Goal: Information Seeking & Learning: Learn about a topic

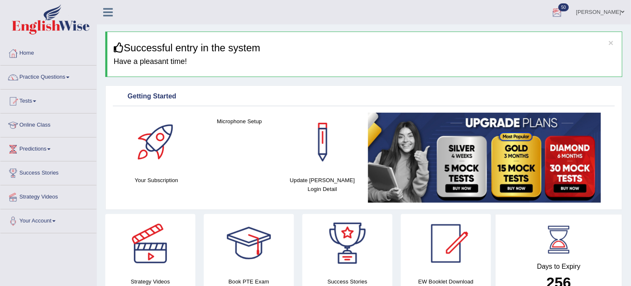
click at [564, 9] on div at bounding box center [557, 12] width 13 height 13
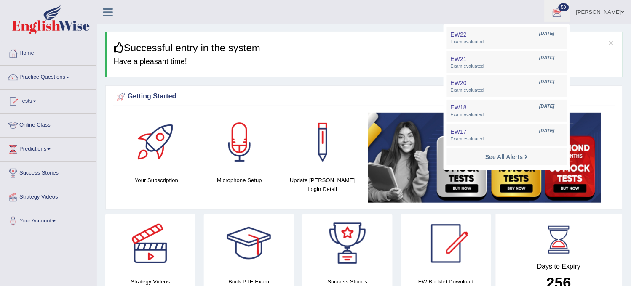
click at [442, 11] on ul "Obehi ighodaro Toggle navigation Username: obehi00 Access Type: Online Subscrip…" at bounding box center [444, 12] width 374 height 24
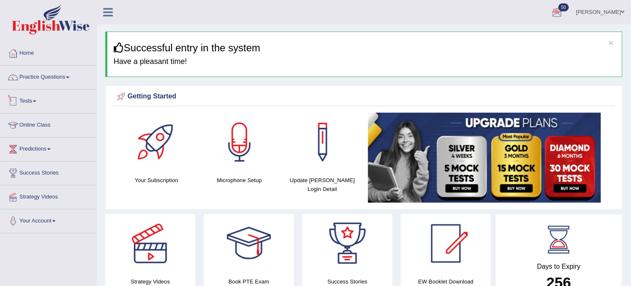
click at [42, 103] on link "Tests" at bounding box center [48, 100] width 96 height 21
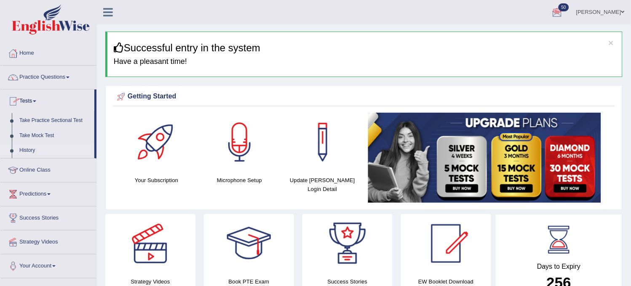
click at [27, 147] on link "History" at bounding box center [55, 150] width 79 height 15
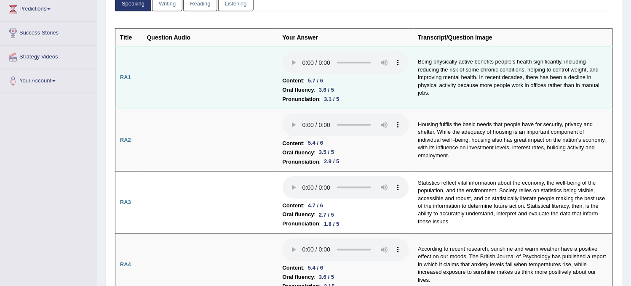
scroll to position [187, 0]
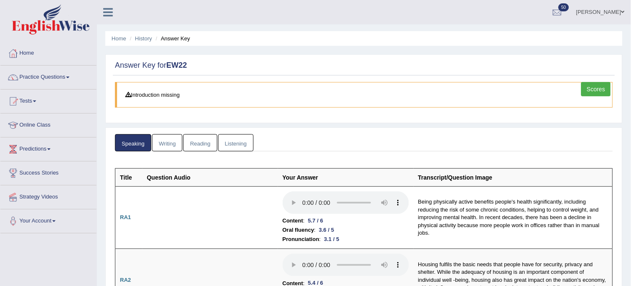
click at [174, 142] on link "Writing" at bounding box center [167, 142] width 30 height 17
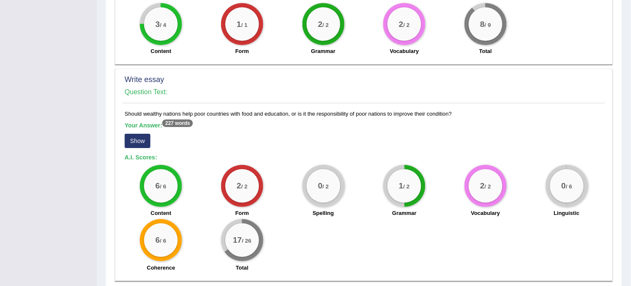
scroll to position [633, 0]
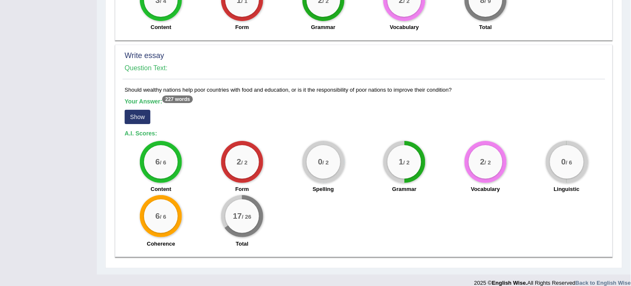
click at [137, 114] on button "Show" at bounding box center [138, 117] width 26 height 14
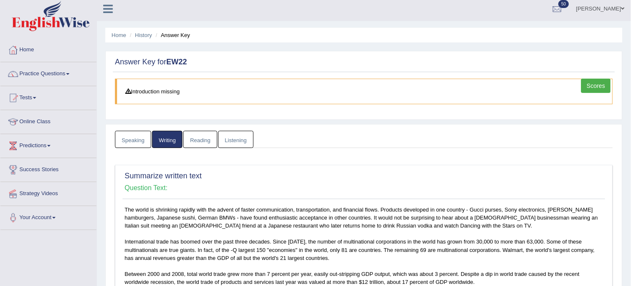
scroll to position [0, 0]
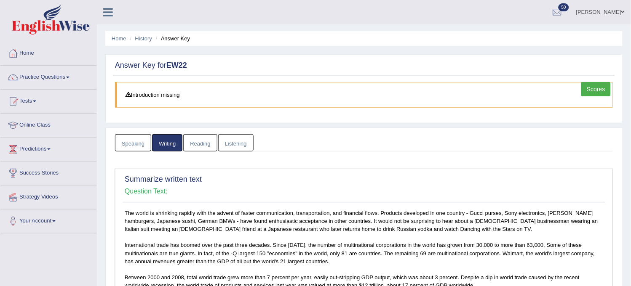
click at [193, 144] on link "Reading" at bounding box center [200, 142] width 34 height 17
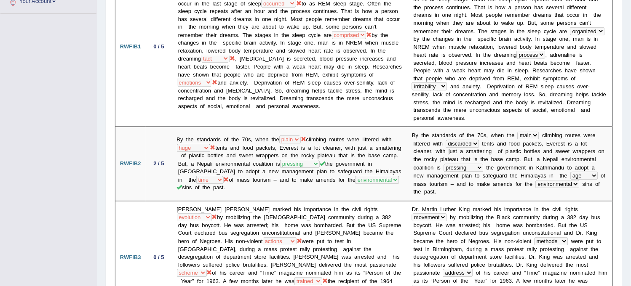
scroll to position [141, 0]
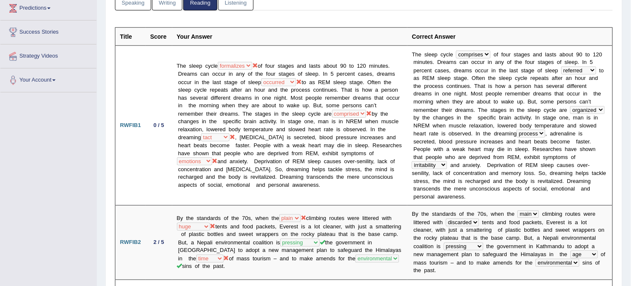
click at [226, 9] on link "Listening" at bounding box center [235, 1] width 35 height 17
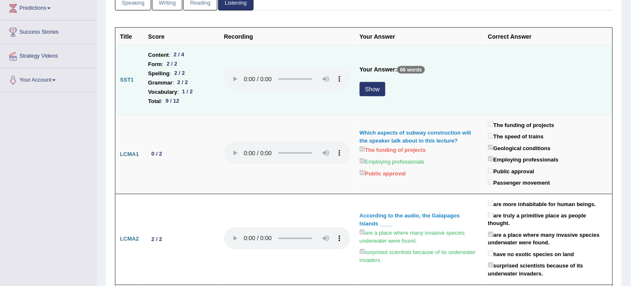
click at [378, 91] on button "Show" at bounding box center [373, 89] width 26 height 14
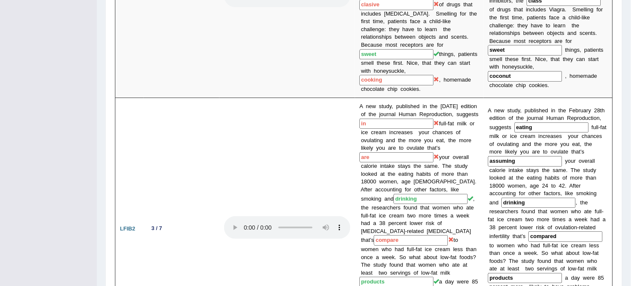
scroll to position [656, 0]
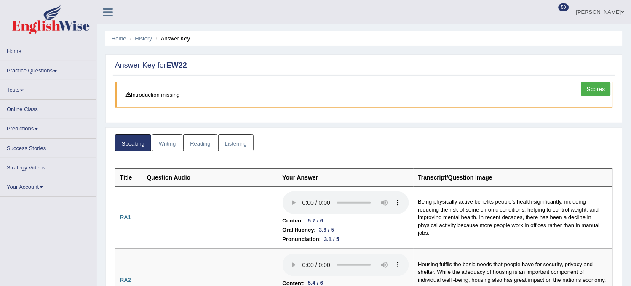
click at [238, 147] on link "Listening" at bounding box center [235, 142] width 35 height 17
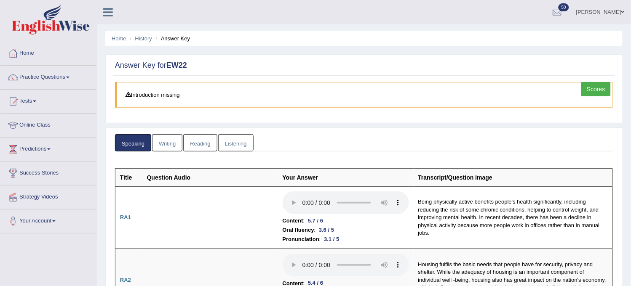
click at [238, 147] on link "Listening" at bounding box center [235, 142] width 35 height 17
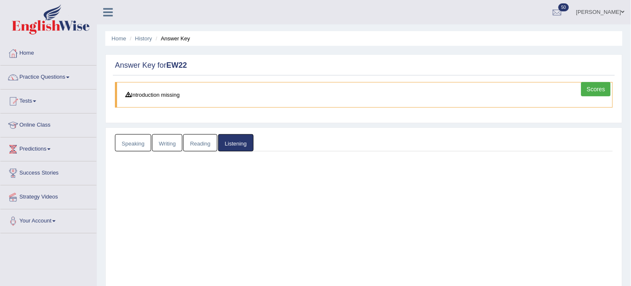
click at [238, 147] on link "Listening" at bounding box center [235, 142] width 35 height 17
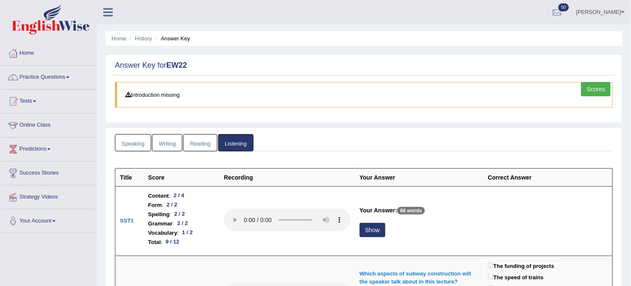
click at [238, 147] on link "Listening" at bounding box center [235, 142] width 35 height 17
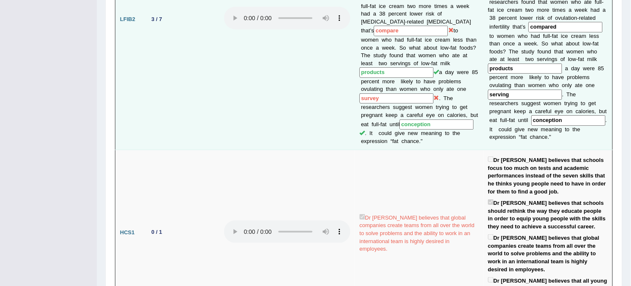
scroll to position [749, 0]
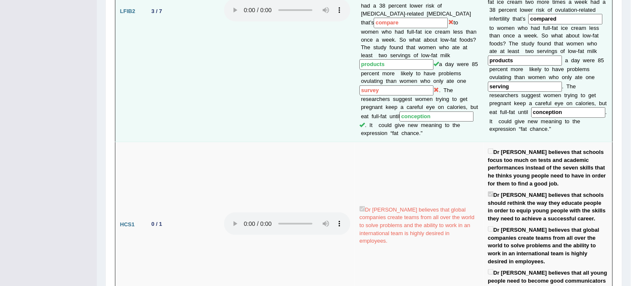
click at [232, 176] on td at bounding box center [287, 225] width 136 height 166
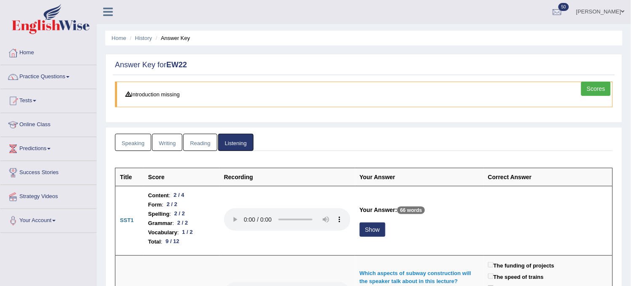
scroll to position [0, 0]
click at [116, 146] on link "Speaking" at bounding box center [133, 142] width 36 height 17
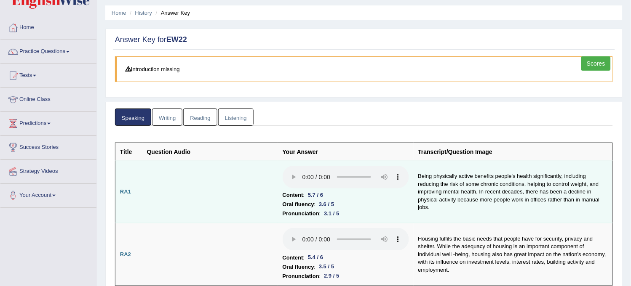
scroll to position [47, 0]
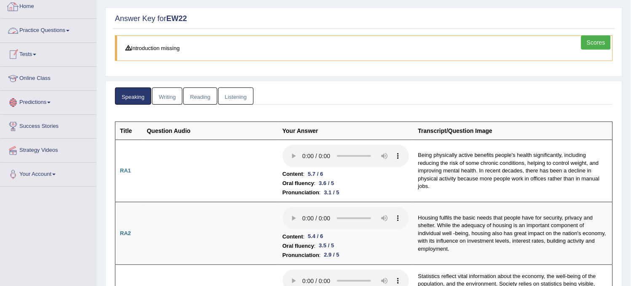
click at [51, 26] on link "Practice Questions" at bounding box center [48, 29] width 96 height 21
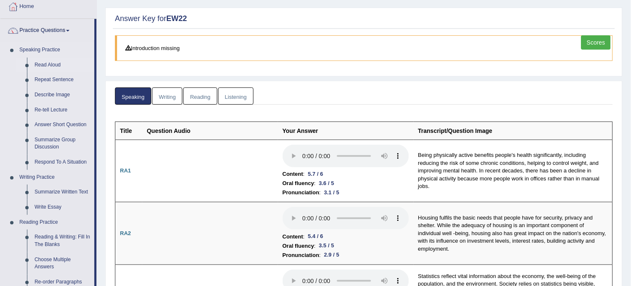
click at [52, 60] on link "Read Aloud" at bounding box center [63, 65] width 64 height 15
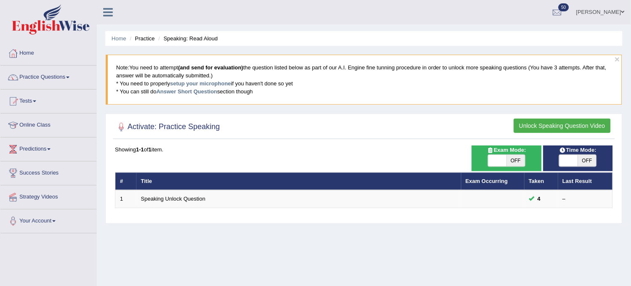
click at [583, 159] on span "OFF" at bounding box center [587, 161] width 19 height 12
checkbox input "true"
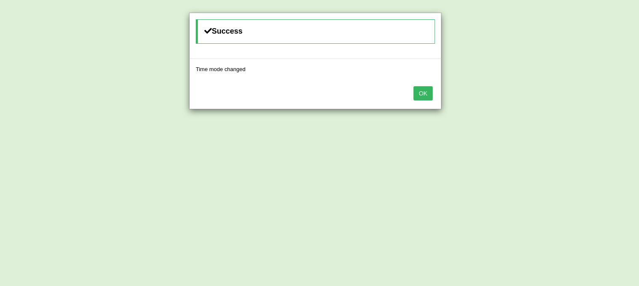
click at [420, 96] on button "OK" at bounding box center [423, 93] width 19 height 14
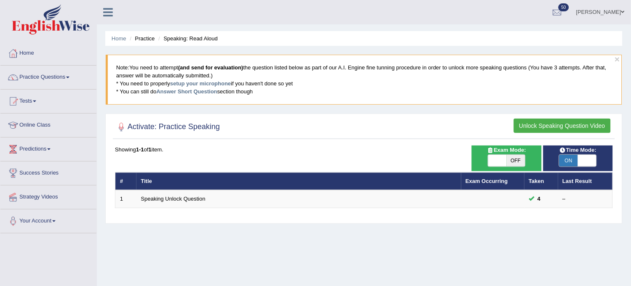
click at [515, 161] on span "OFF" at bounding box center [516, 161] width 19 height 12
checkbox input "true"
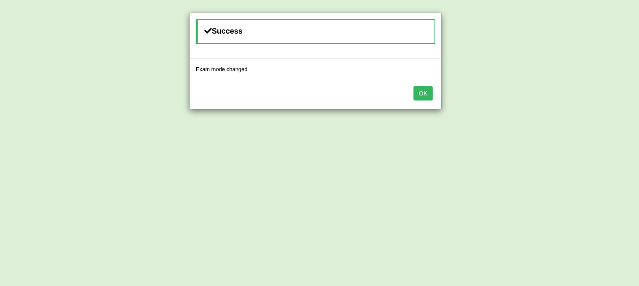
click at [425, 94] on button "OK" at bounding box center [423, 93] width 19 height 14
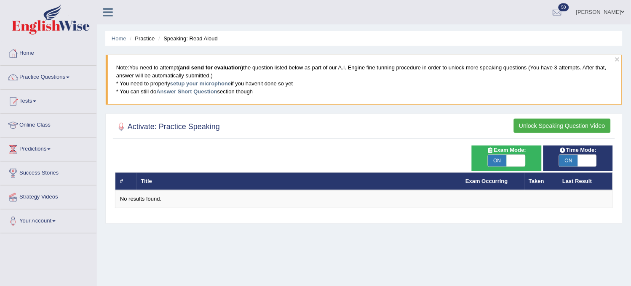
click at [500, 161] on span "ON" at bounding box center [497, 161] width 19 height 12
checkbox input "false"
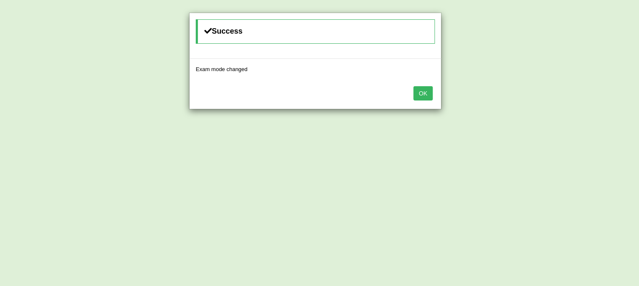
click at [426, 93] on button "OK" at bounding box center [423, 93] width 19 height 14
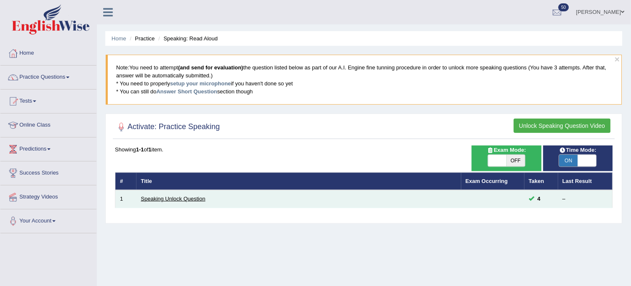
click at [165, 197] on link "Speaking Unlock Question" at bounding box center [173, 199] width 64 height 6
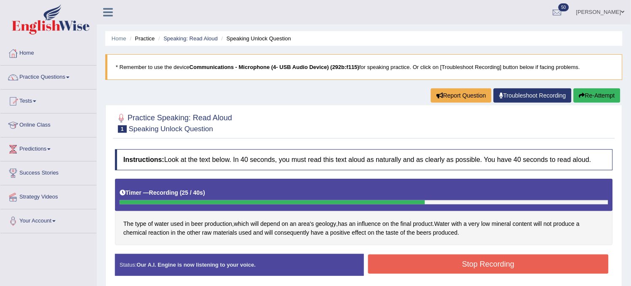
click at [455, 276] on div "Stop Recording" at bounding box center [488, 265] width 249 height 21
click at [459, 266] on button "Stop Recording" at bounding box center [488, 264] width 241 height 19
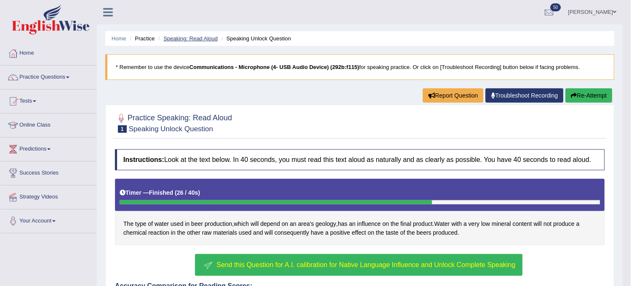
click at [189, 37] on link "Speaking: Read Aloud" at bounding box center [190, 38] width 54 height 6
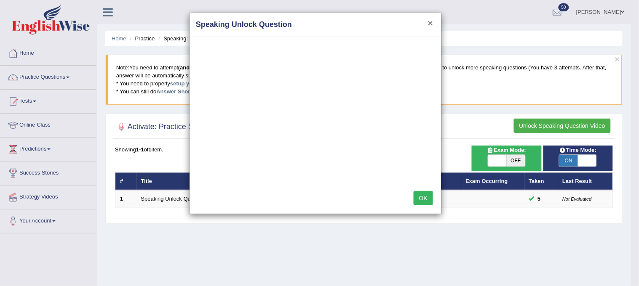
click at [431, 24] on button "×" at bounding box center [430, 23] width 5 height 9
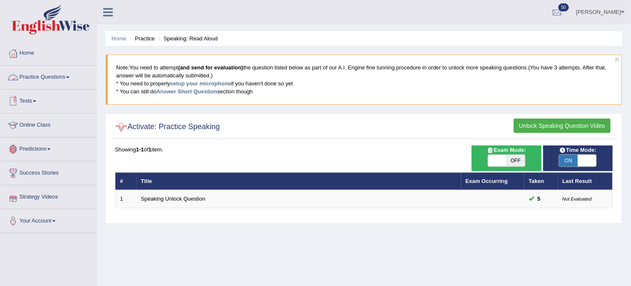
click at [55, 75] on link "Practice Questions" at bounding box center [48, 76] width 96 height 21
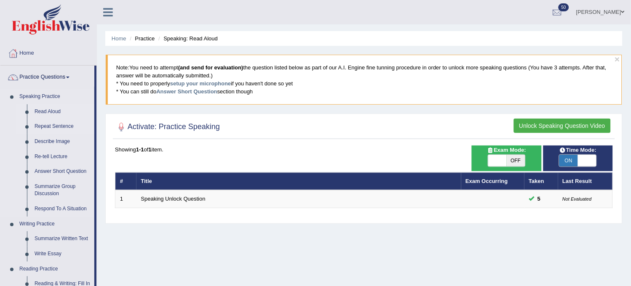
click at [52, 123] on link "Repeat Sentence" at bounding box center [63, 126] width 64 height 15
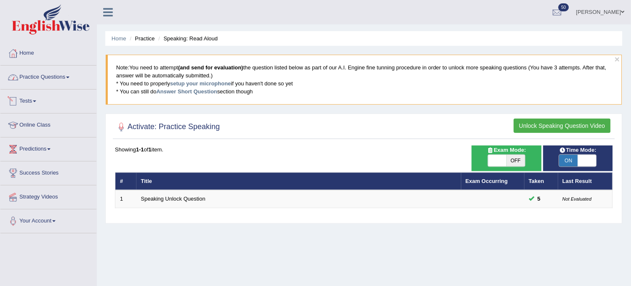
click at [58, 79] on link "Practice Questions" at bounding box center [48, 76] width 96 height 21
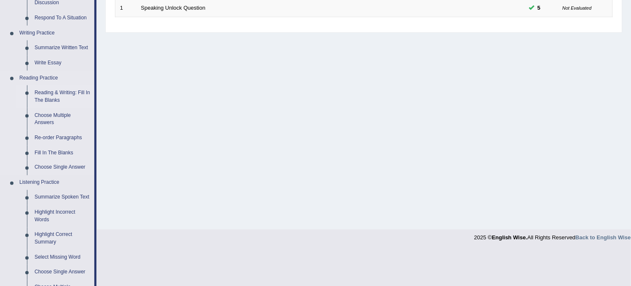
scroll to position [234, 0]
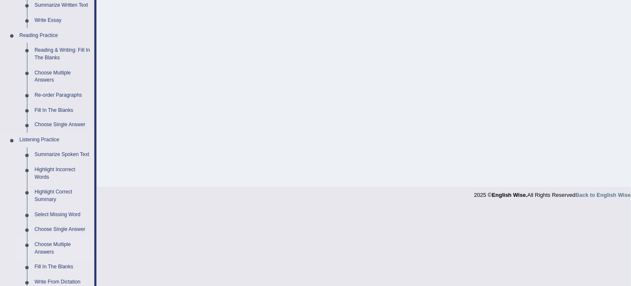
click at [62, 254] on link "Choose Multiple Answers" at bounding box center [63, 249] width 64 height 22
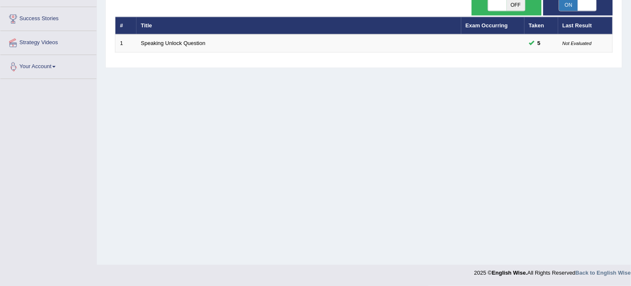
scroll to position [98, 0]
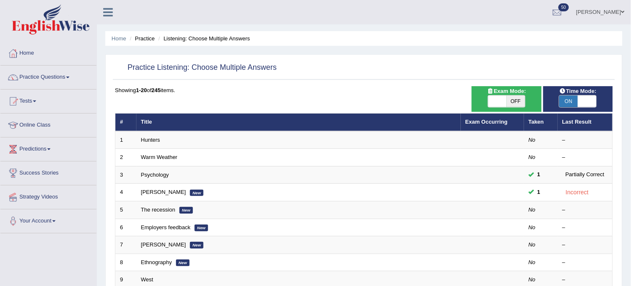
click at [30, 67] on link "Practice Questions" at bounding box center [48, 76] width 96 height 21
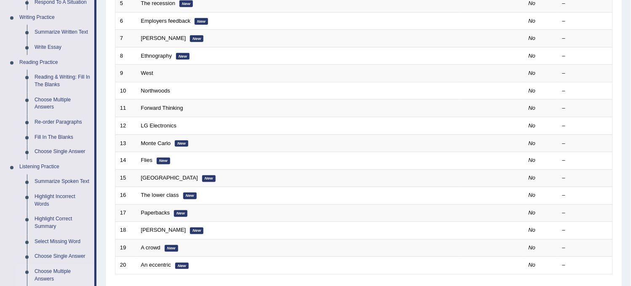
scroll to position [234, 0]
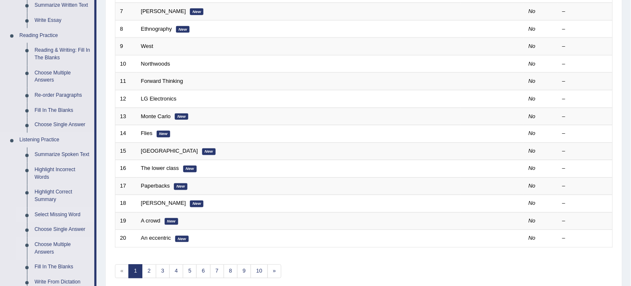
click at [45, 219] on link "Select Missing Word" at bounding box center [63, 215] width 64 height 15
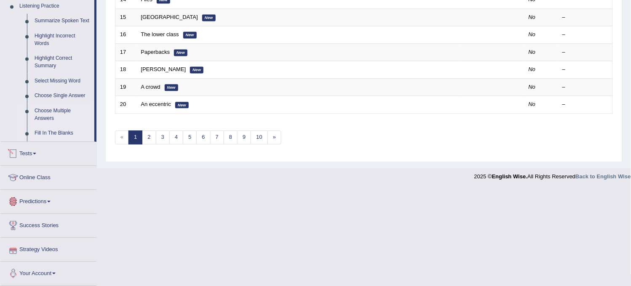
scroll to position [398, 0]
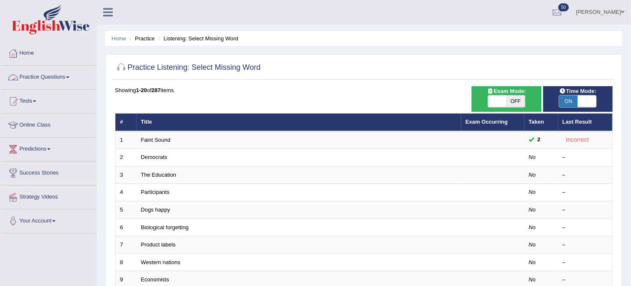
click at [58, 76] on link "Practice Questions" at bounding box center [48, 76] width 96 height 21
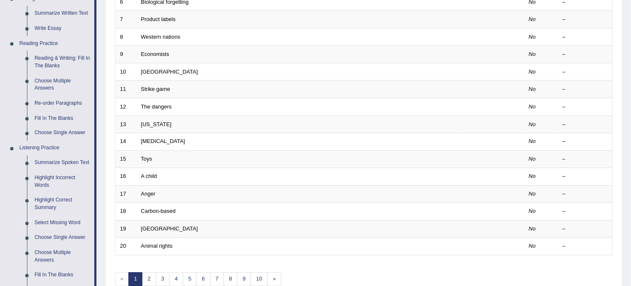
scroll to position [398, 0]
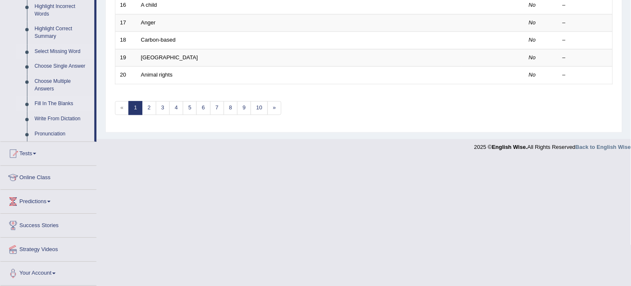
click at [51, 102] on link "Fill In The Blanks" at bounding box center [63, 103] width 64 height 15
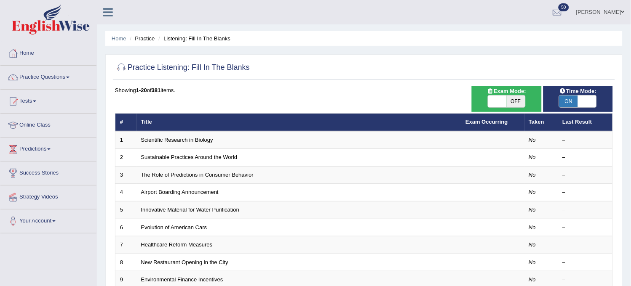
click at [516, 99] on span "OFF" at bounding box center [516, 102] width 19 height 12
checkbox input "true"
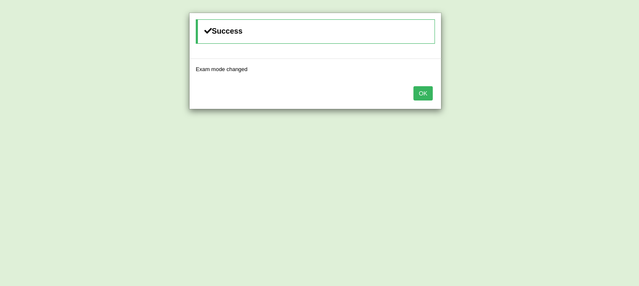
click at [425, 91] on button "OK" at bounding box center [423, 93] width 19 height 14
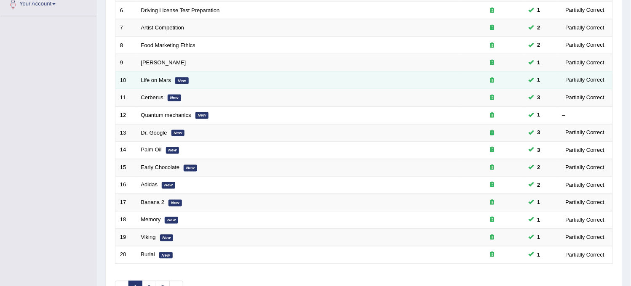
scroll to position [234, 0]
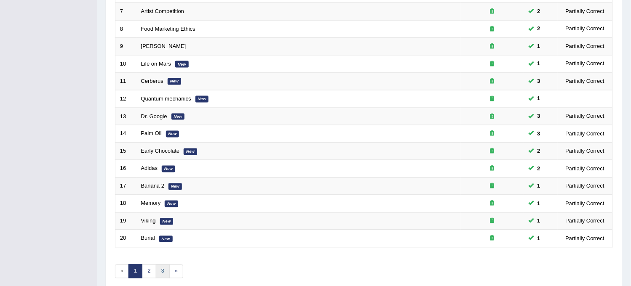
click at [158, 272] on link "3" at bounding box center [163, 272] width 14 height 14
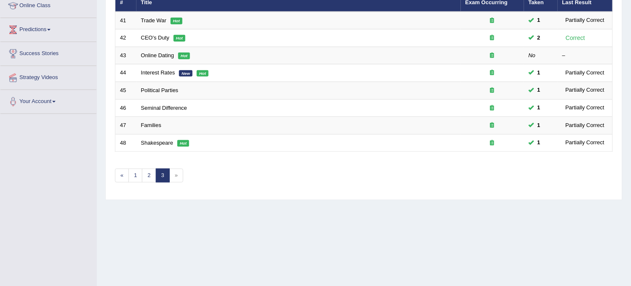
scroll to position [156, 0]
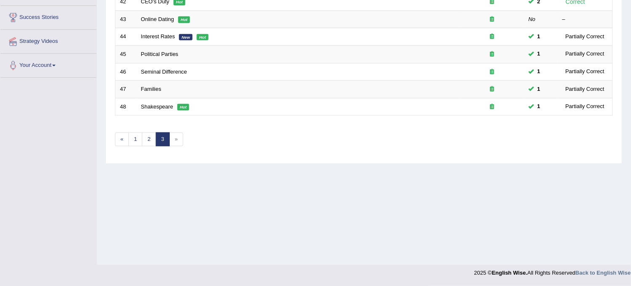
click at [176, 142] on span "»" at bounding box center [176, 140] width 14 height 14
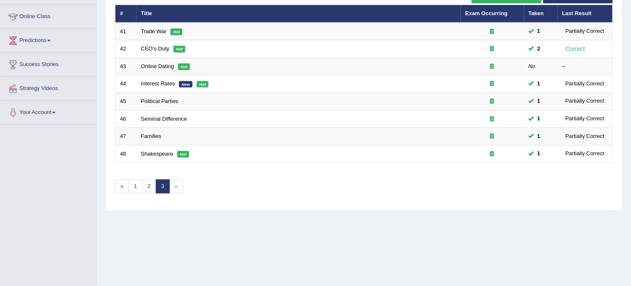
scroll to position [62, 0]
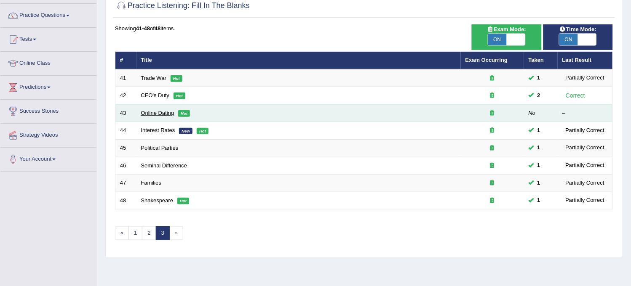
click at [152, 111] on link "Online Dating" at bounding box center [157, 113] width 33 height 6
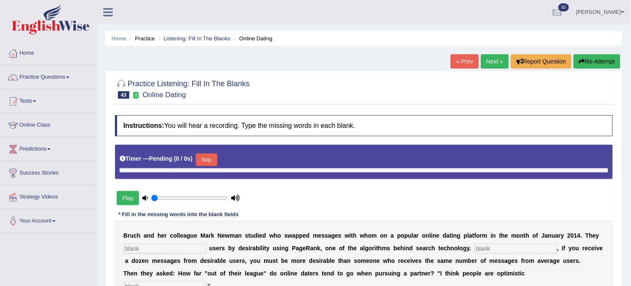
type input "1"
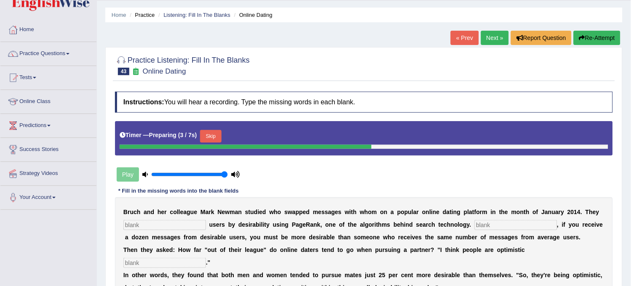
scroll to position [47, 0]
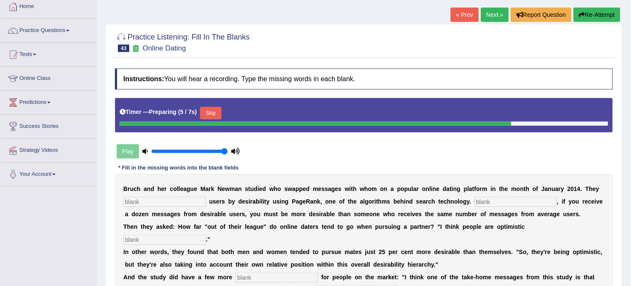
click at [152, 111] on b "Preparing" at bounding box center [162, 112] width 27 height 7
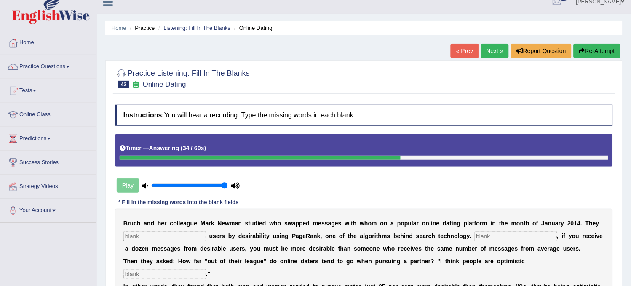
scroll to position [0, 0]
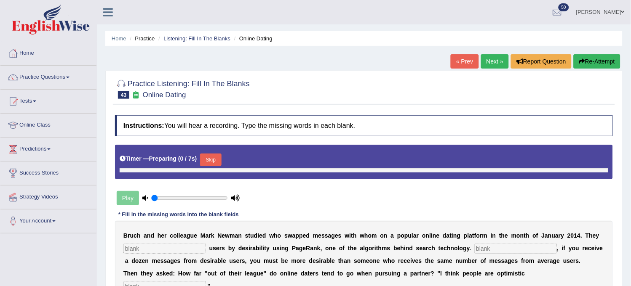
type input "1"
click at [192, 247] on input "text" at bounding box center [164, 249] width 83 height 10
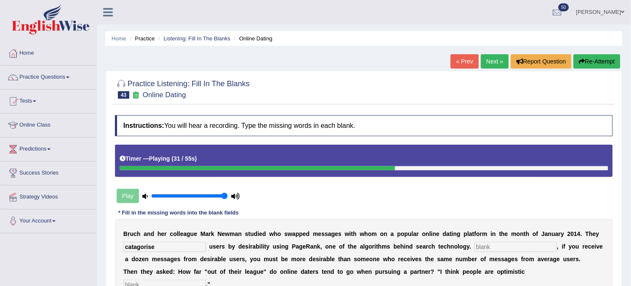
click at [140, 245] on input "catagorise" at bounding box center [164, 247] width 83 height 10
click at [198, 247] on input "categorise" at bounding box center [164, 247] width 83 height 10
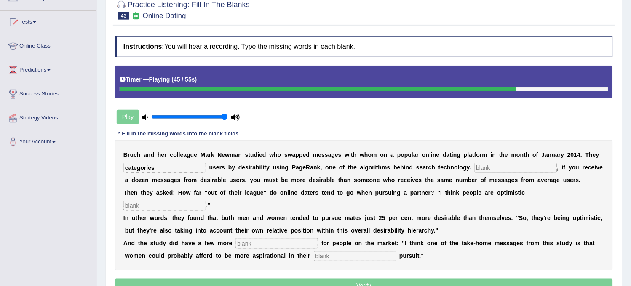
scroll to position [94, 0]
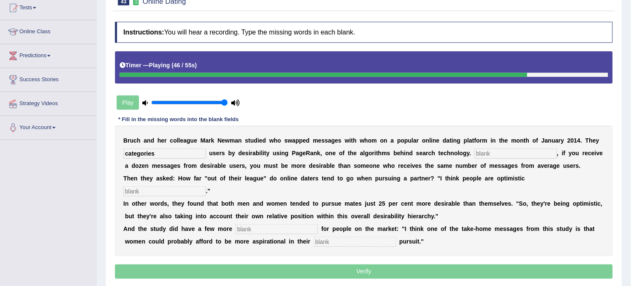
type input "categories"
click at [186, 190] on input "text" at bounding box center [164, 192] width 83 height 10
click at [505, 152] on input "text" at bounding box center [516, 154] width 83 height 10
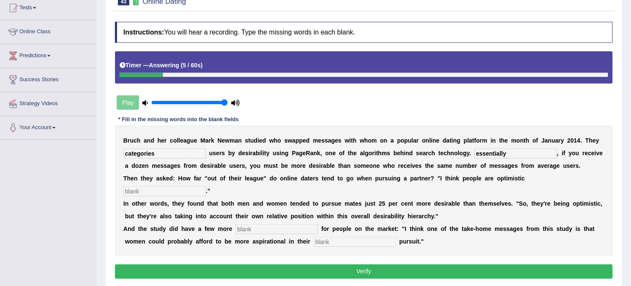
type input "essentially"
click at [200, 190] on input "text" at bounding box center [164, 192] width 83 height 10
type input "realistic"
click at [268, 229] on input "text" at bounding box center [276, 230] width 83 height 10
type input "lessons"
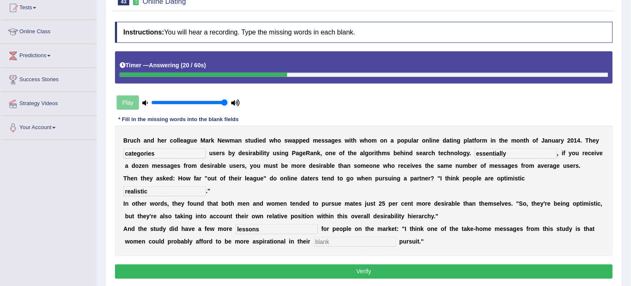
click at [335, 240] on input "text" at bounding box center [355, 242] width 83 height 10
type input "made"
click at [338, 266] on button "Verify" at bounding box center [364, 272] width 498 height 14
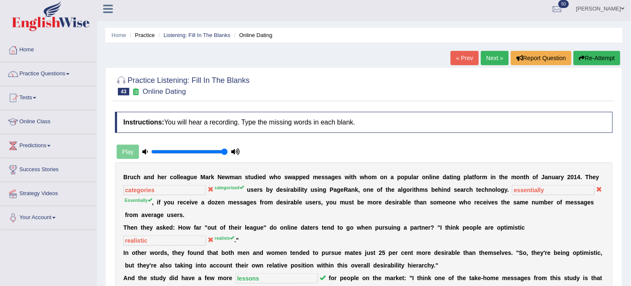
scroll to position [0, 0]
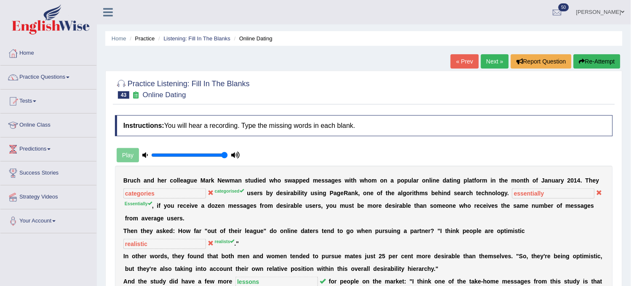
click at [588, 62] on button "Re-Attempt" at bounding box center [597, 61] width 47 height 14
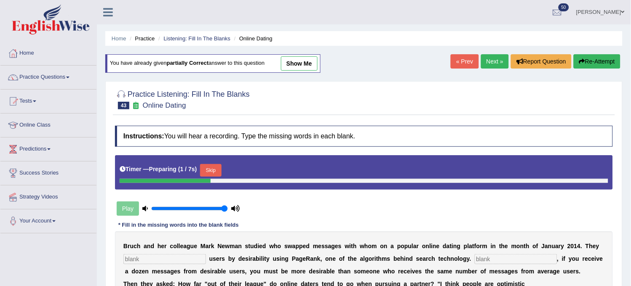
click at [170, 261] on input "text" at bounding box center [164, 259] width 83 height 10
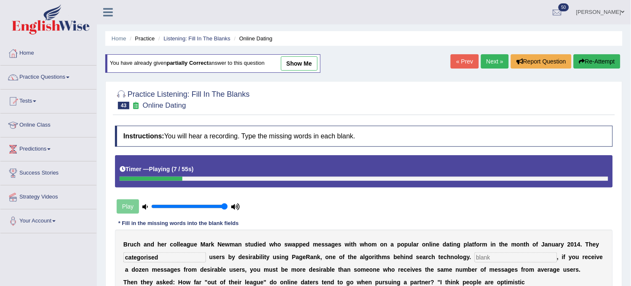
click at [304, 65] on link "show me" at bounding box center [299, 63] width 37 height 14
type input "categories"
type input "essentially"
type input "realistic"
type input "lessons"
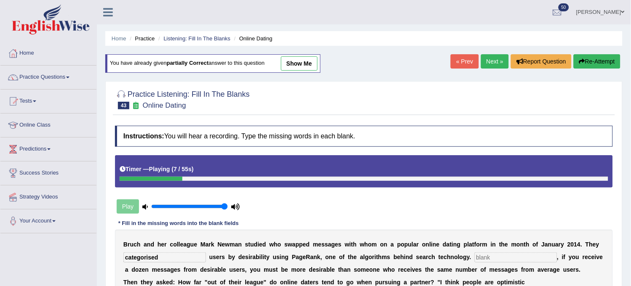
type input "made"
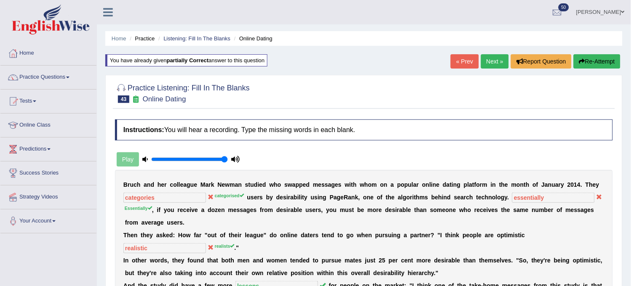
click at [597, 62] on button "Re-Attempt" at bounding box center [597, 61] width 47 height 14
click at [597, 56] on button "Re-Attempt" at bounding box center [597, 61] width 47 height 14
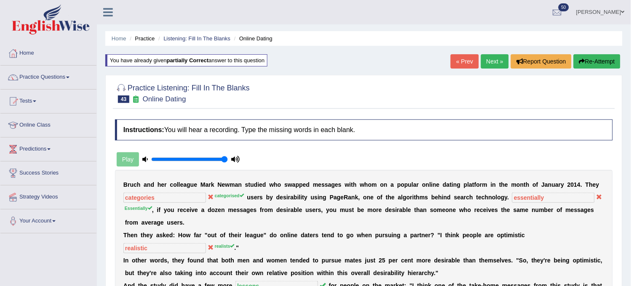
click at [597, 56] on button "Re-Attempt" at bounding box center [597, 61] width 47 height 14
click at [597, 57] on button "Re-Attempt" at bounding box center [597, 61] width 47 height 14
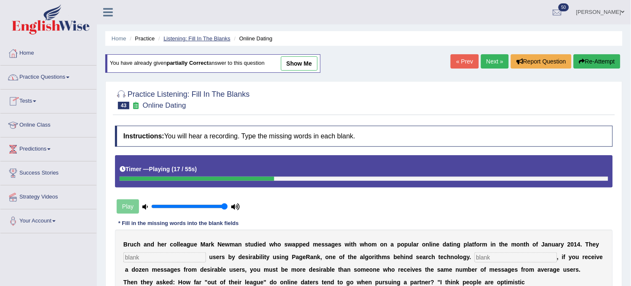
click at [206, 38] on link "Listening: Fill In The Blanks" at bounding box center [196, 38] width 67 height 6
